Goal: Navigation & Orientation: Find specific page/section

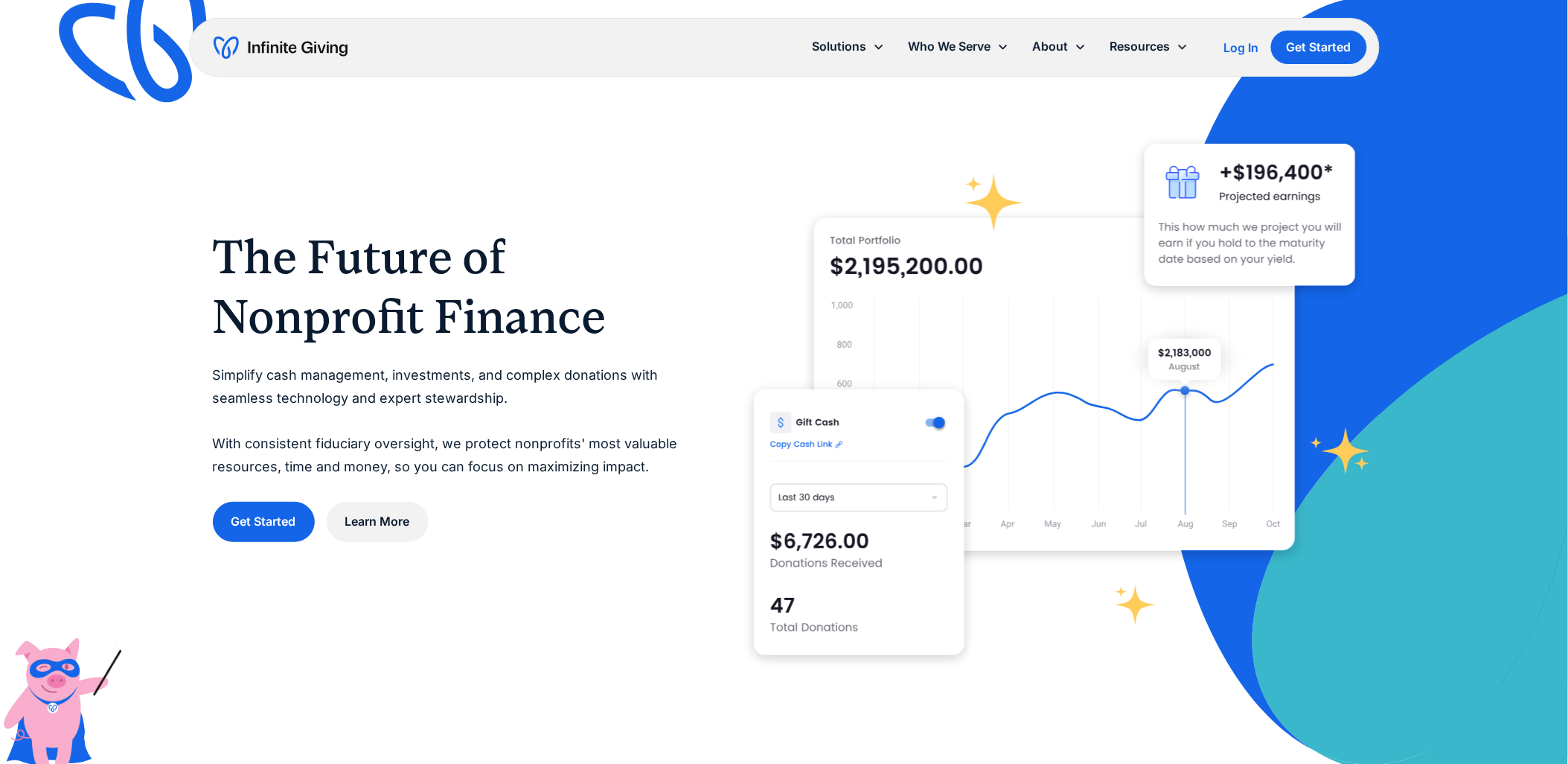
click at [1228, 49] on div "Log In" at bounding box center [1242, 47] width 35 height 12
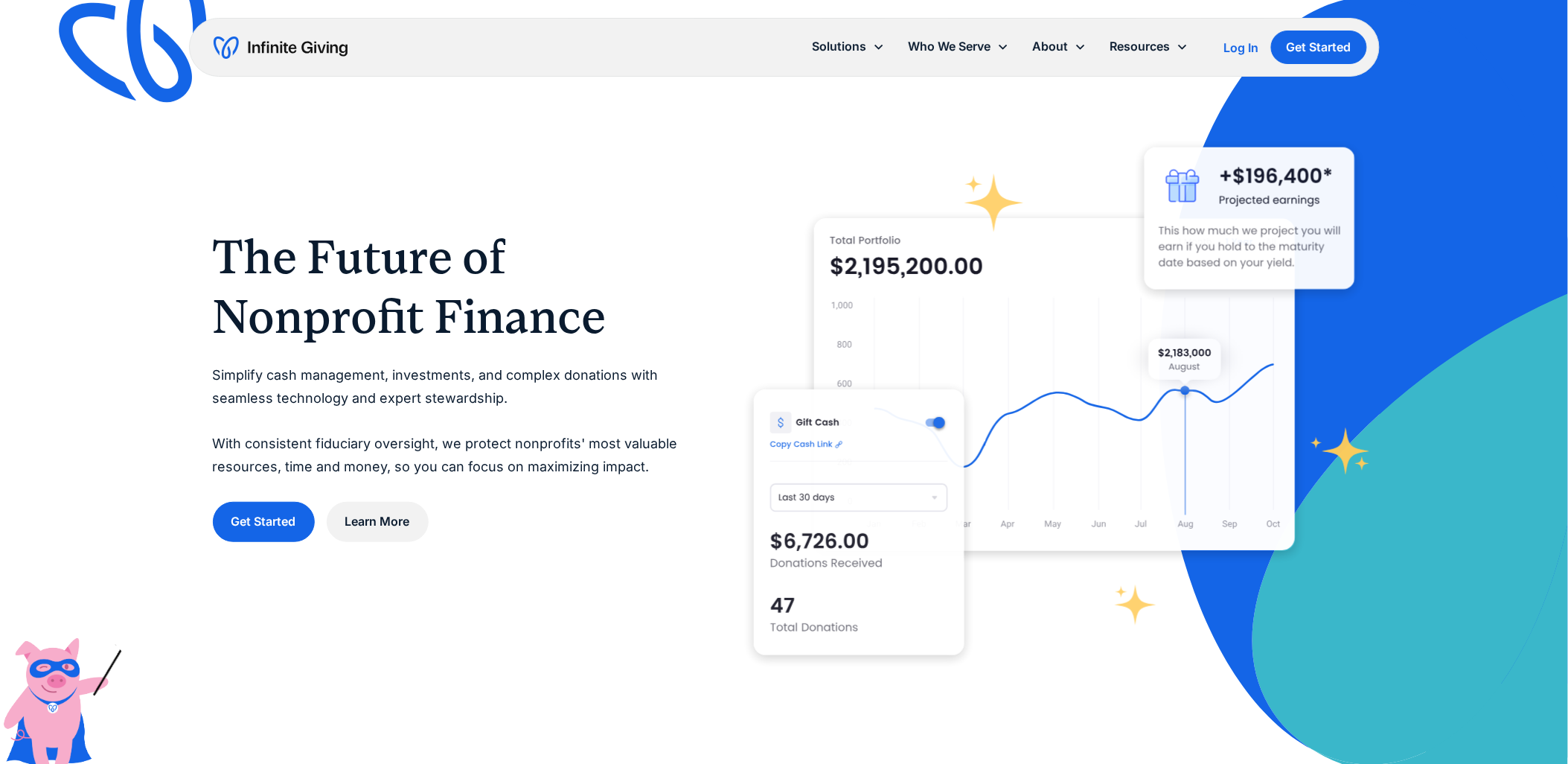
click at [1246, 46] on div "Log In" at bounding box center [1242, 47] width 35 height 12
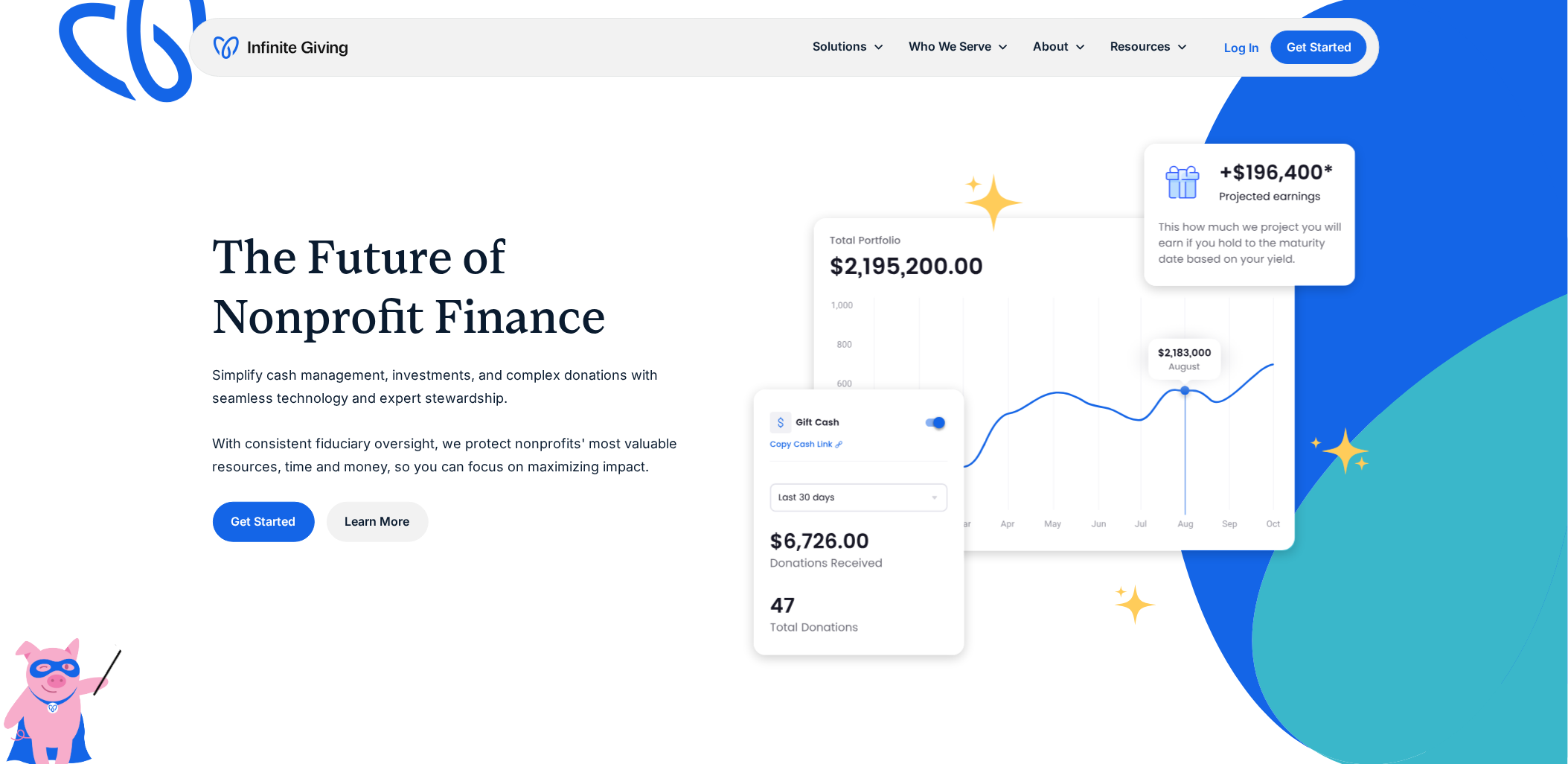
click at [1244, 54] on div "Log In" at bounding box center [1242, 47] width 35 height 12
